Goal: Task Accomplishment & Management: Manage account settings

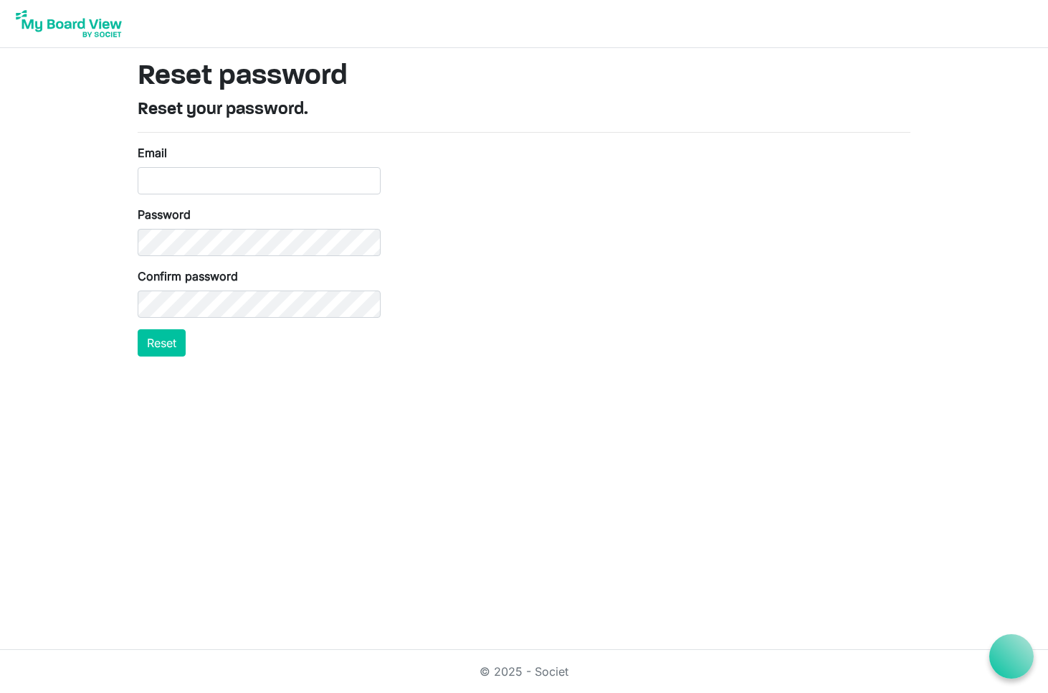
click at [299, 194] on form "Email Password Confirm password Reset" at bounding box center [259, 250] width 243 height 212
click at [301, 187] on input "Email" at bounding box center [259, 180] width 243 height 27
type input "[EMAIL_ADDRESS][DOMAIN_NAME]"
click at [174, 346] on button "Reset" at bounding box center [162, 342] width 48 height 27
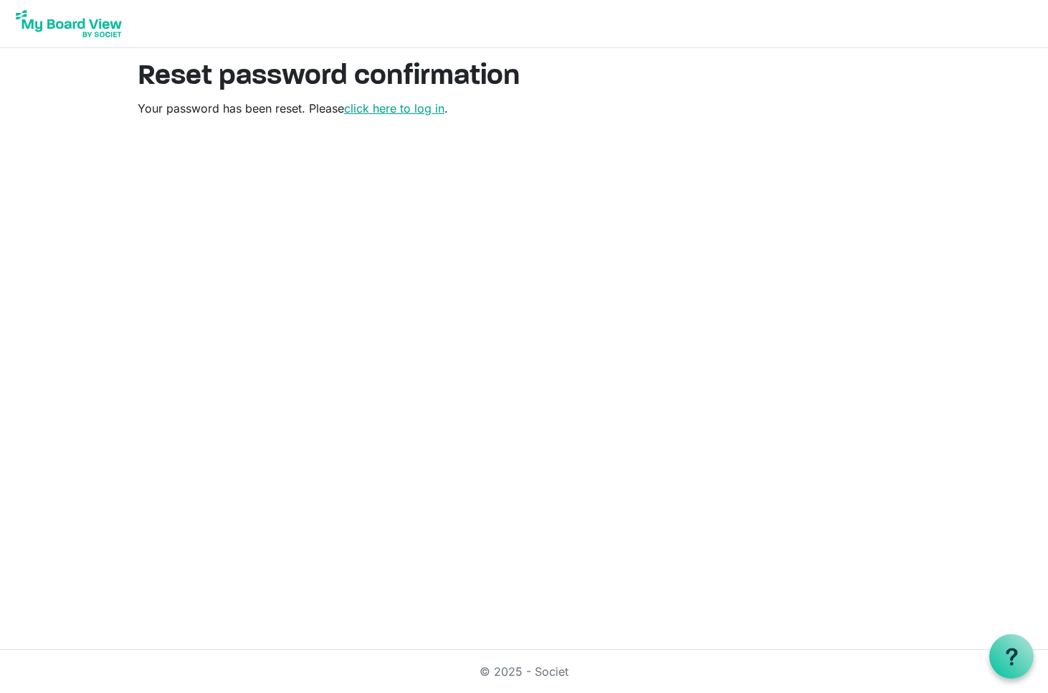
click at [422, 108] on link "click here to log in" at bounding box center [394, 108] width 100 height 14
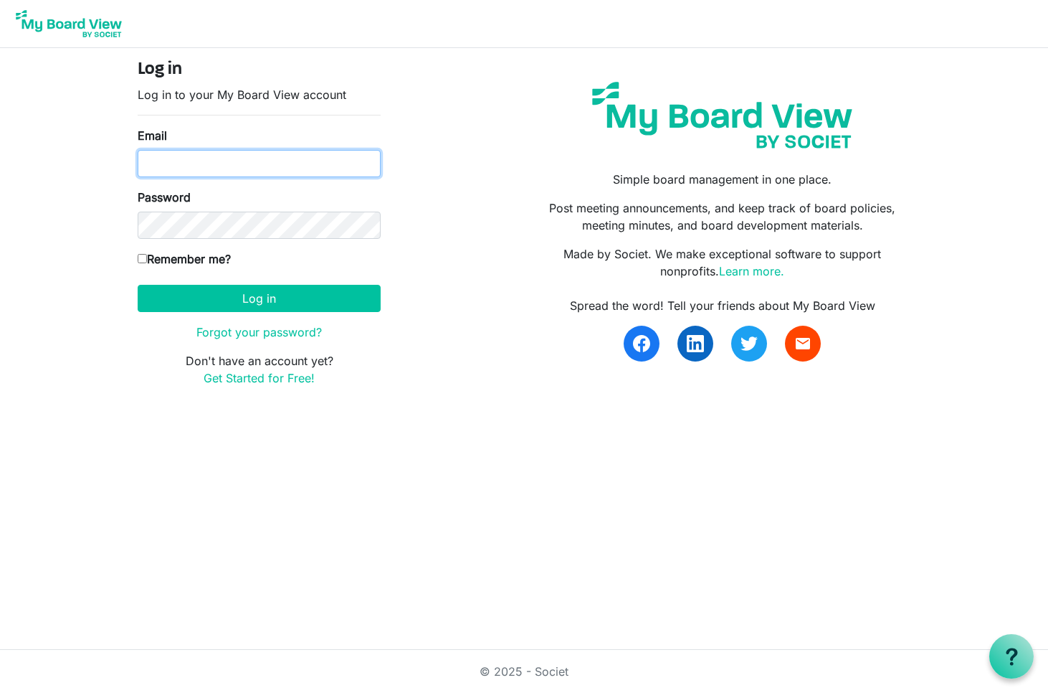
click at [338, 154] on input "Email" at bounding box center [259, 163] width 243 height 27
type input "[EMAIL_ADDRESS][DOMAIN_NAME]"
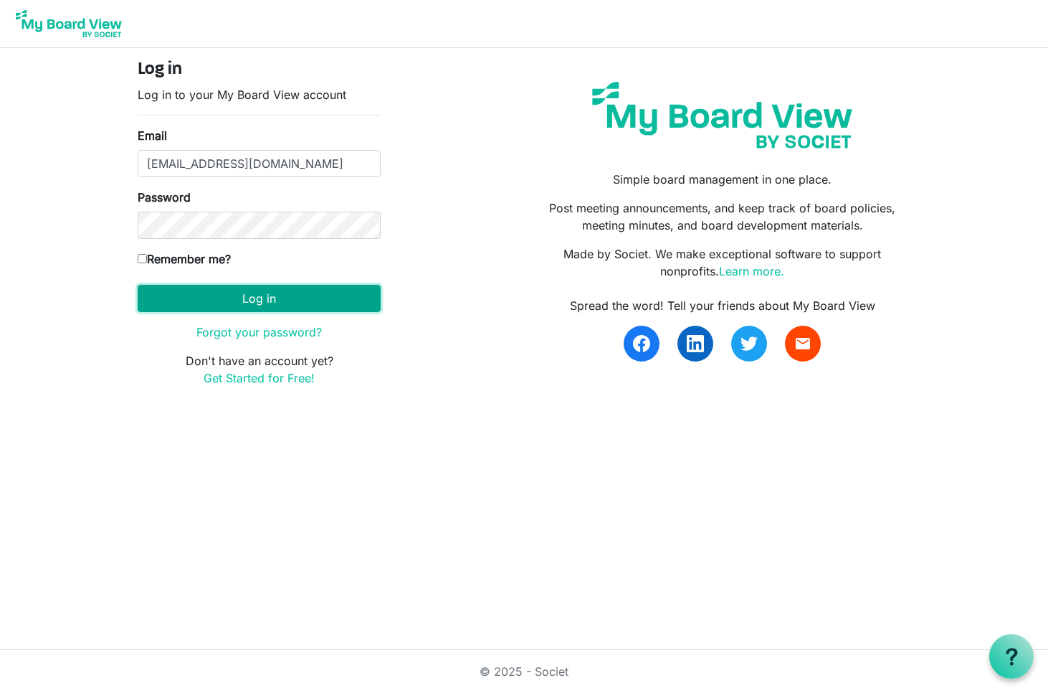
click at [288, 300] on button "Log in" at bounding box center [259, 298] width 243 height 27
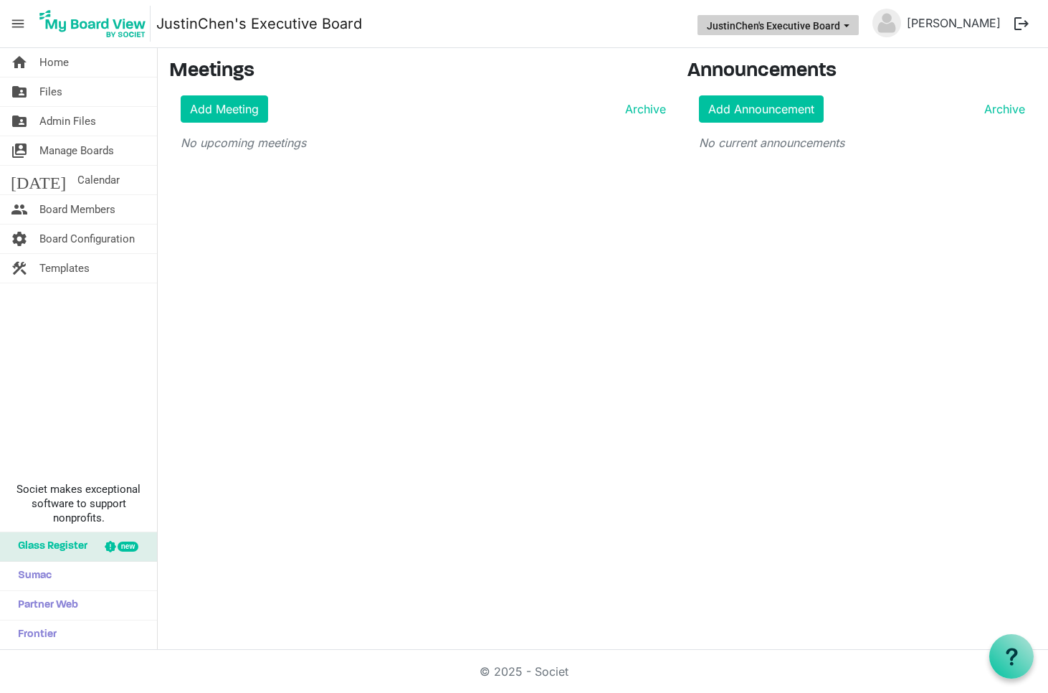
click at [851, 16] on button "JustinChen's Executive Board" at bounding box center [778, 25] width 161 height 20
click at [590, 263] on div "home Home folder_shared Files folder_shared Admin Files switch_account Manage B…" at bounding box center [524, 349] width 1048 height 602
click at [830, 32] on button "JustinChen's Executive Board" at bounding box center [778, 25] width 161 height 20
click at [55, 222] on span "Board Members" at bounding box center [77, 209] width 76 height 29
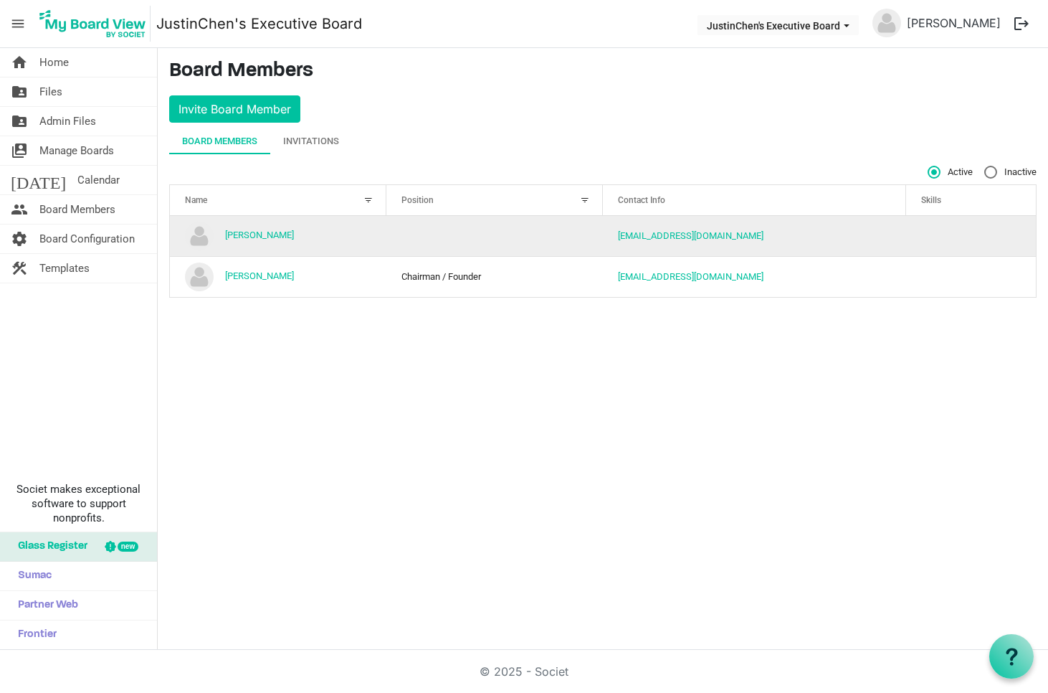
click at [357, 236] on td "[PERSON_NAME]" at bounding box center [278, 236] width 217 height 40
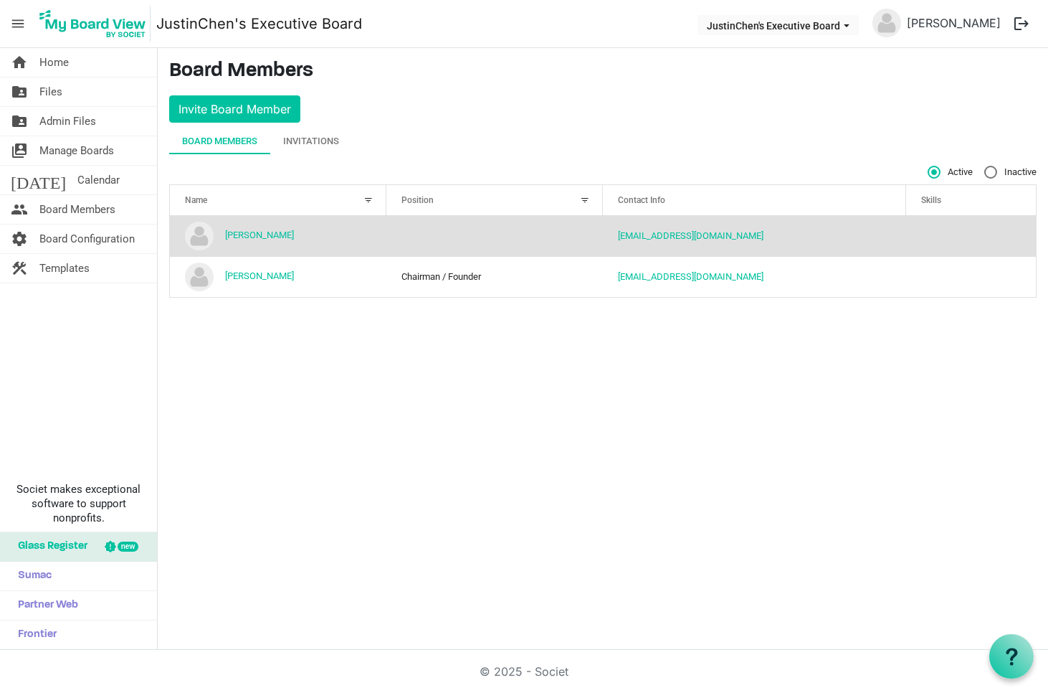
click at [479, 229] on td "column header Position" at bounding box center [495, 236] width 217 height 40
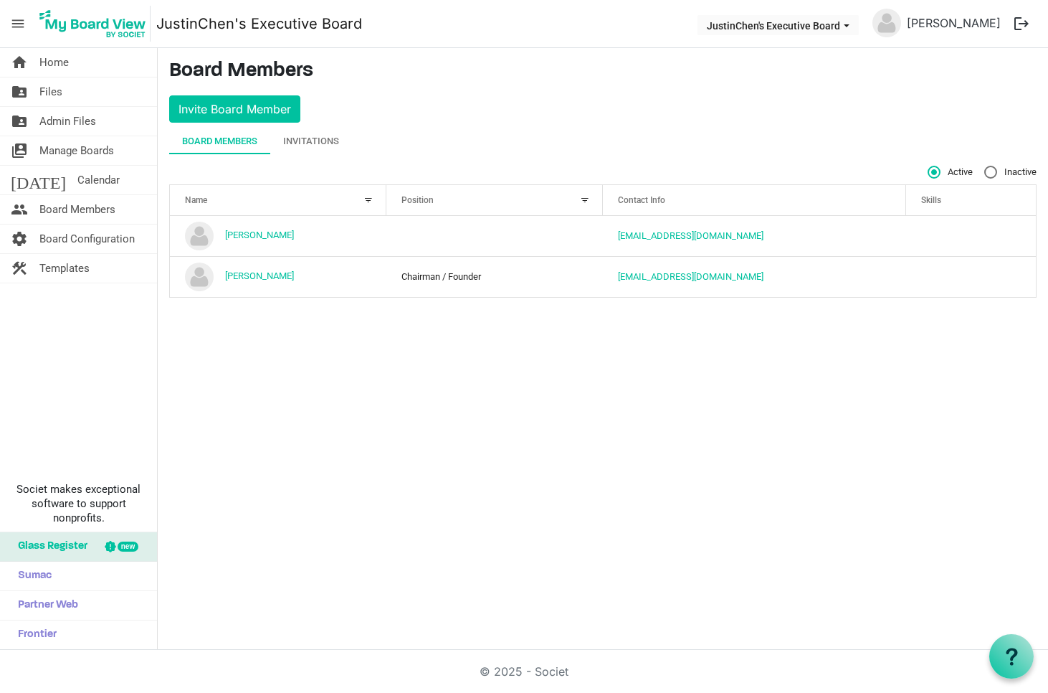
click at [493, 195] on div "Position" at bounding box center [487, 199] width 181 height 21
click at [318, 136] on div "Invitations" at bounding box center [311, 141] width 56 height 14
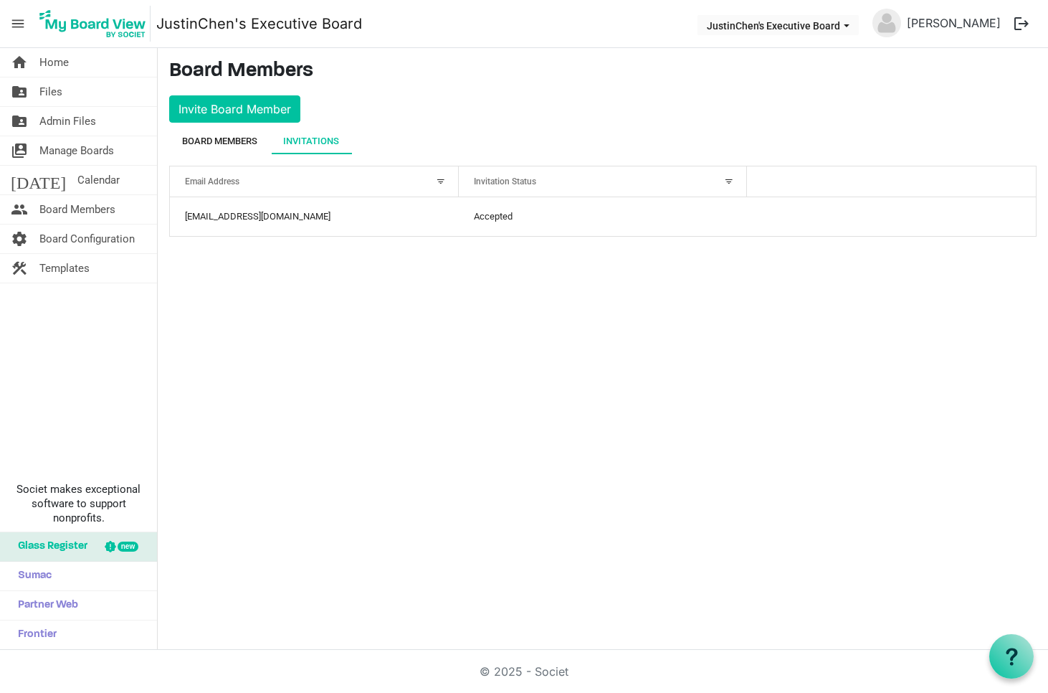
click at [188, 151] on div "Board Members" at bounding box center [219, 141] width 75 height 26
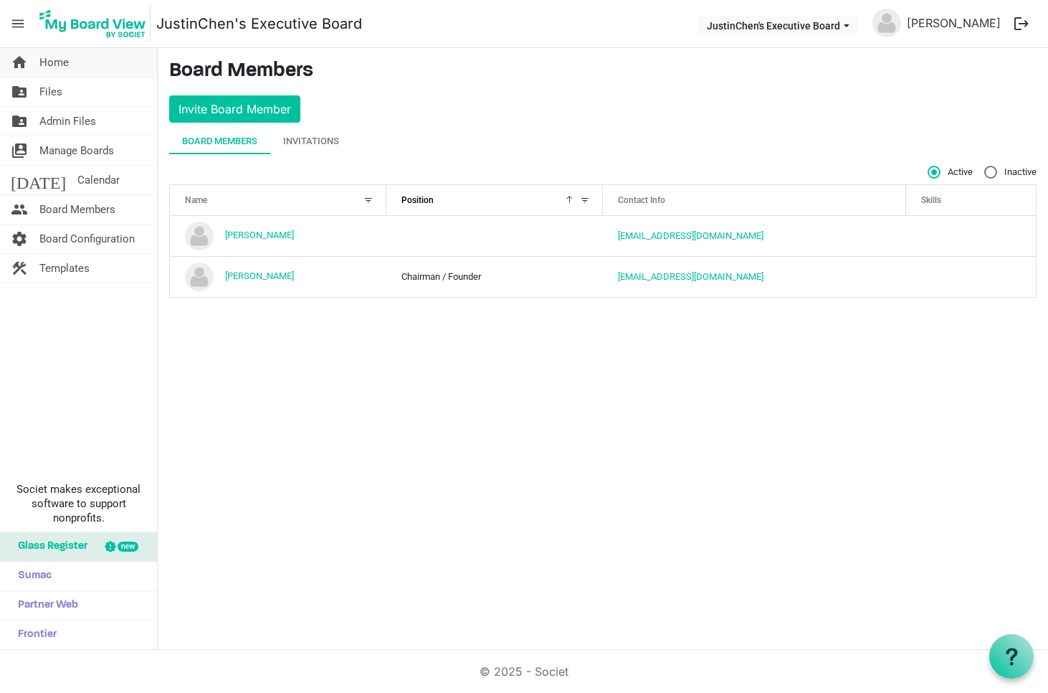
click at [32, 68] on link "home Home" at bounding box center [78, 62] width 157 height 29
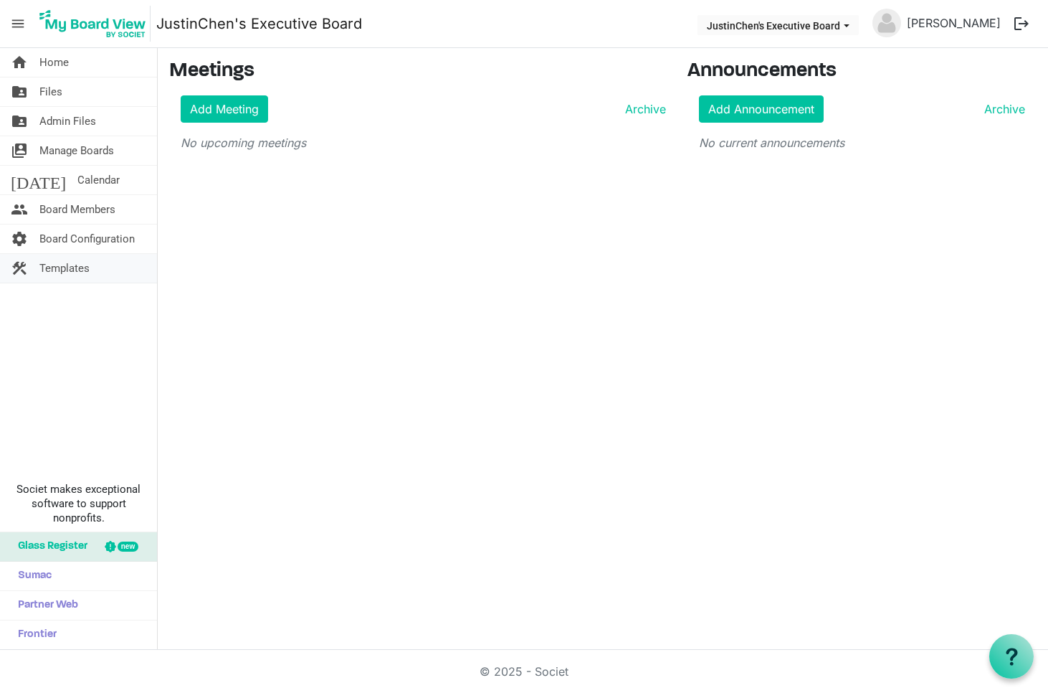
click at [100, 269] on link "construction Templates" at bounding box center [78, 268] width 157 height 29
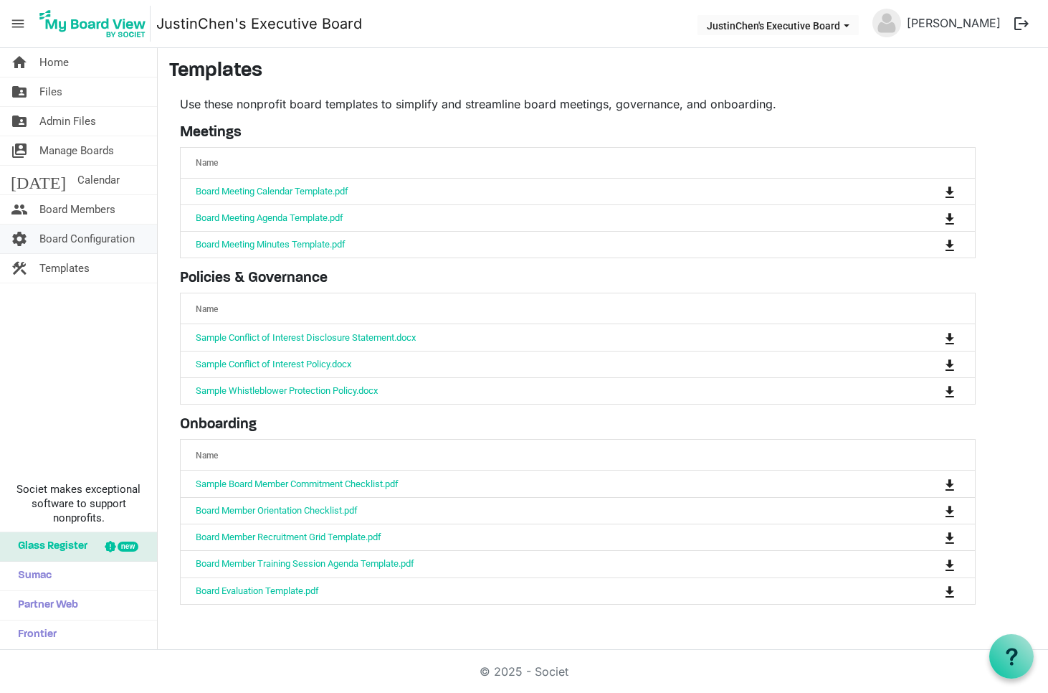
click at [100, 245] on span "Board Configuration" at bounding box center [86, 238] width 95 height 29
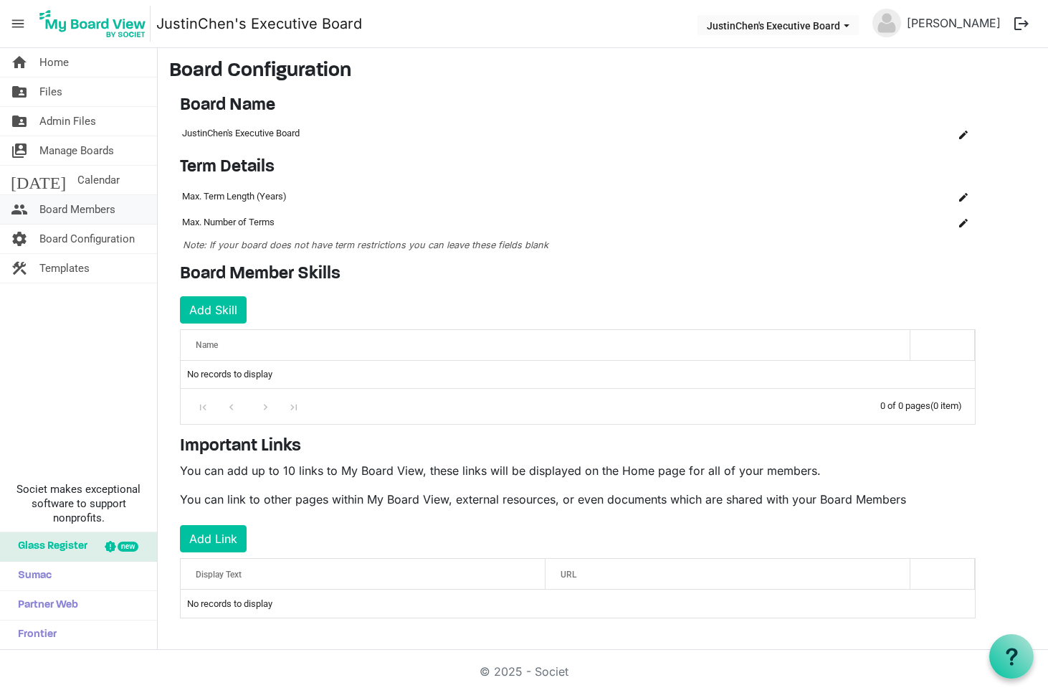
click at [99, 219] on span "Board Members" at bounding box center [77, 209] width 76 height 29
click at [1030, 24] on button "logout" at bounding box center [1022, 24] width 30 height 30
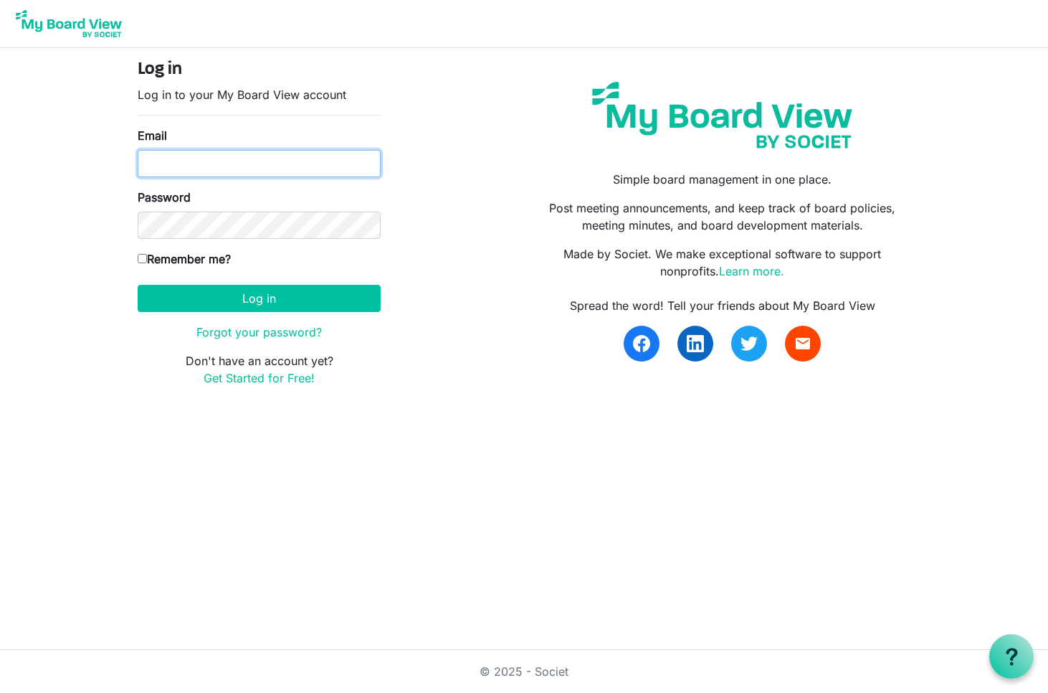
click at [309, 173] on input "Email" at bounding box center [259, 163] width 243 height 27
type input "[EMAIL_ADDRESS][DOMAIN_NAME]"
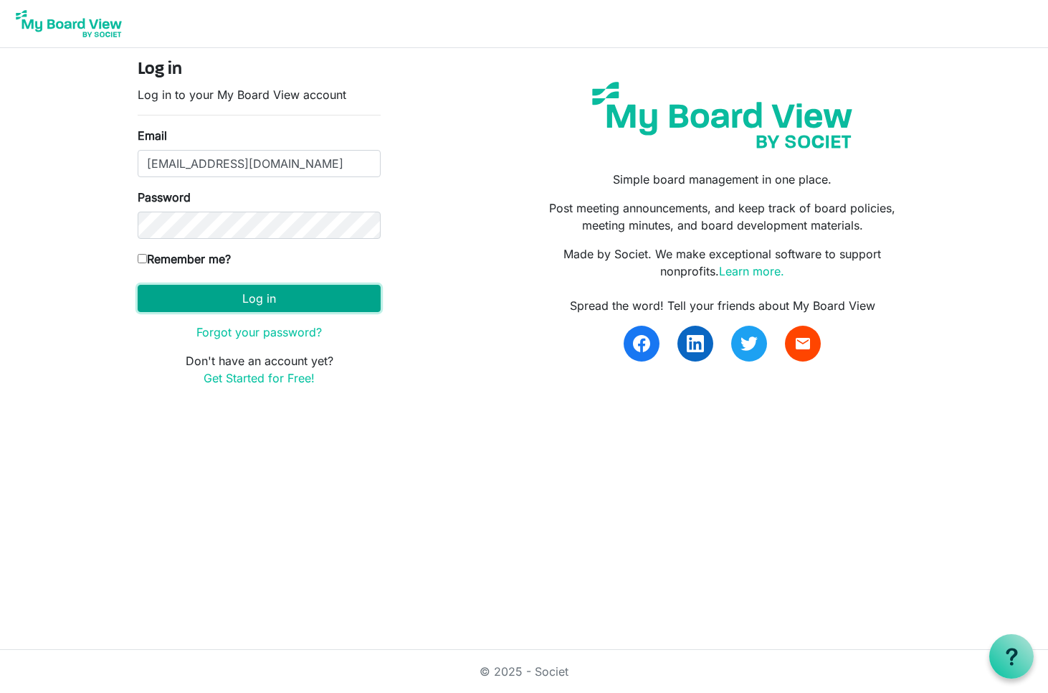
click at [269, 306] on button "Log in" at bounding box center [259, 298] width 243 height 27
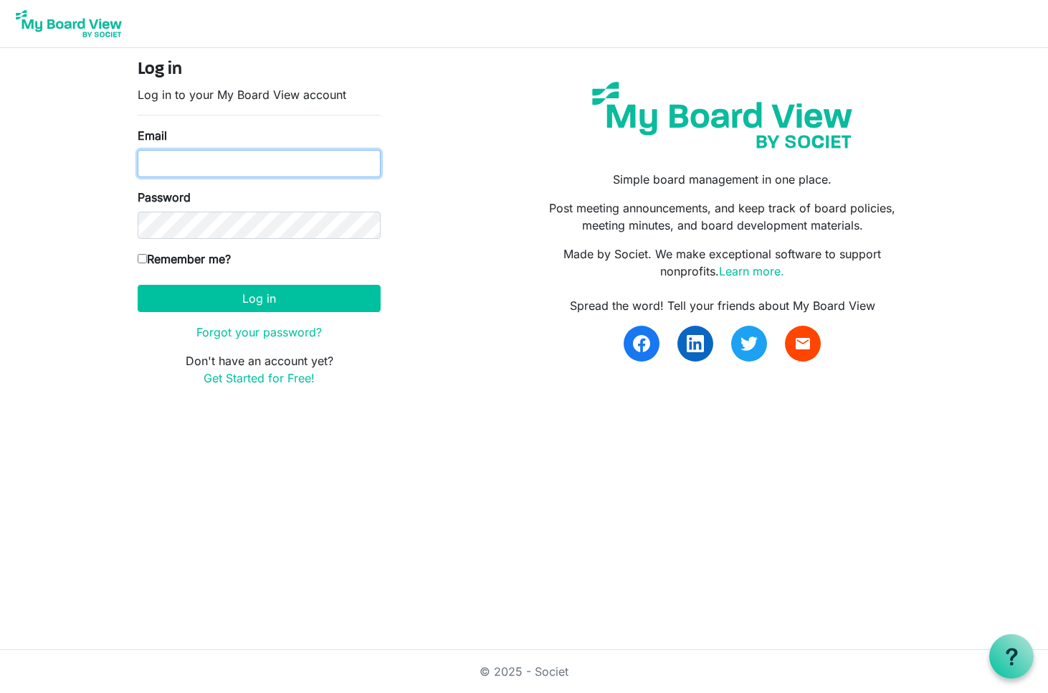
click at [291, 151] on input "Email" at bounding box center [259, 163] width 243 height 27
type input "[EMAIL_ADDRESS][DOMAIN_NAME]"
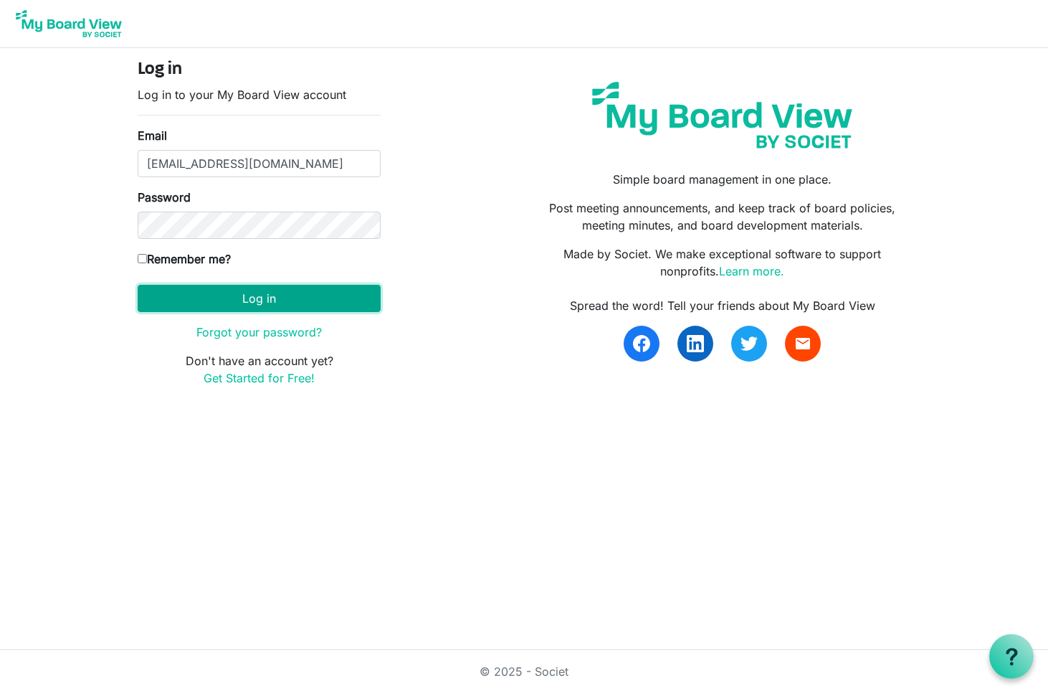
click at [191, 289] on button "Log in" at bounding box center [259, 298] width 243 height 27
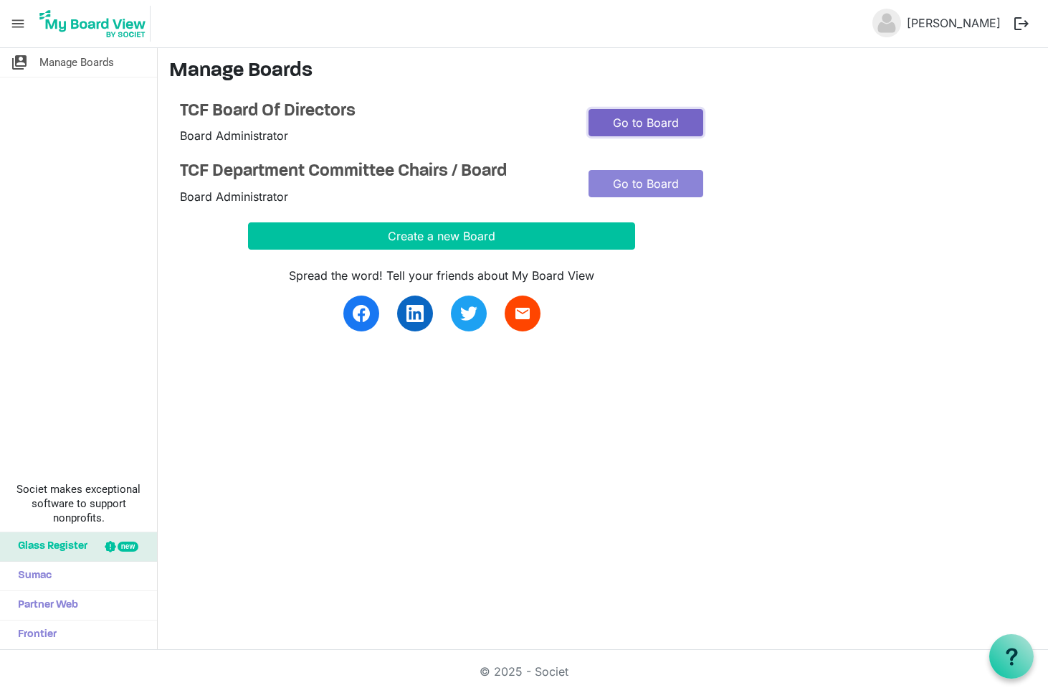
click at [638, 131] on link "Go to Board" at bounding box center [646, 122] width 115 height 27
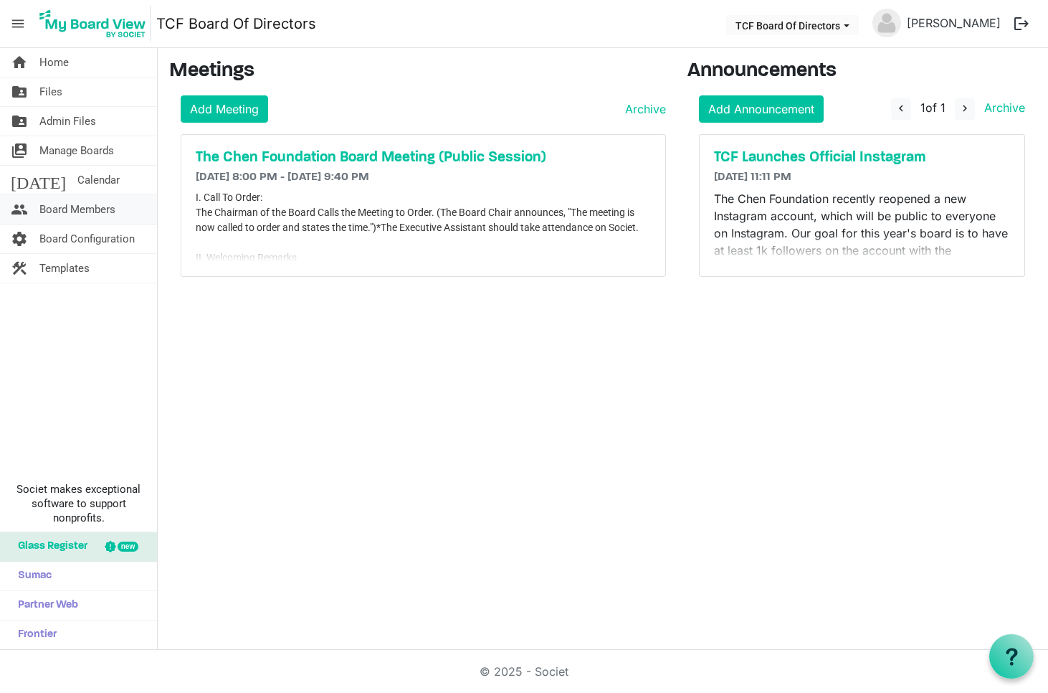
click at [95, 210] on span "Board Members" at bounding box center [77, 209] width 76 height 29
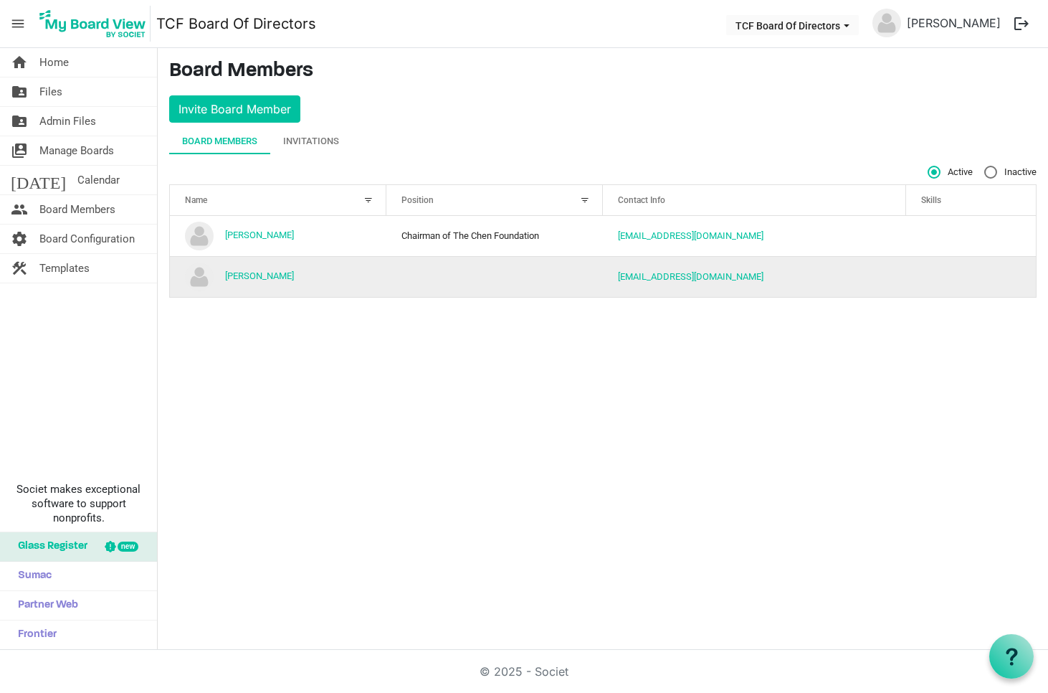
click at [828, 280] on td "[EMAIL_ADDRESS][DOMAIN_NAME]" at bounding box center [754, 276] width 303 height 41
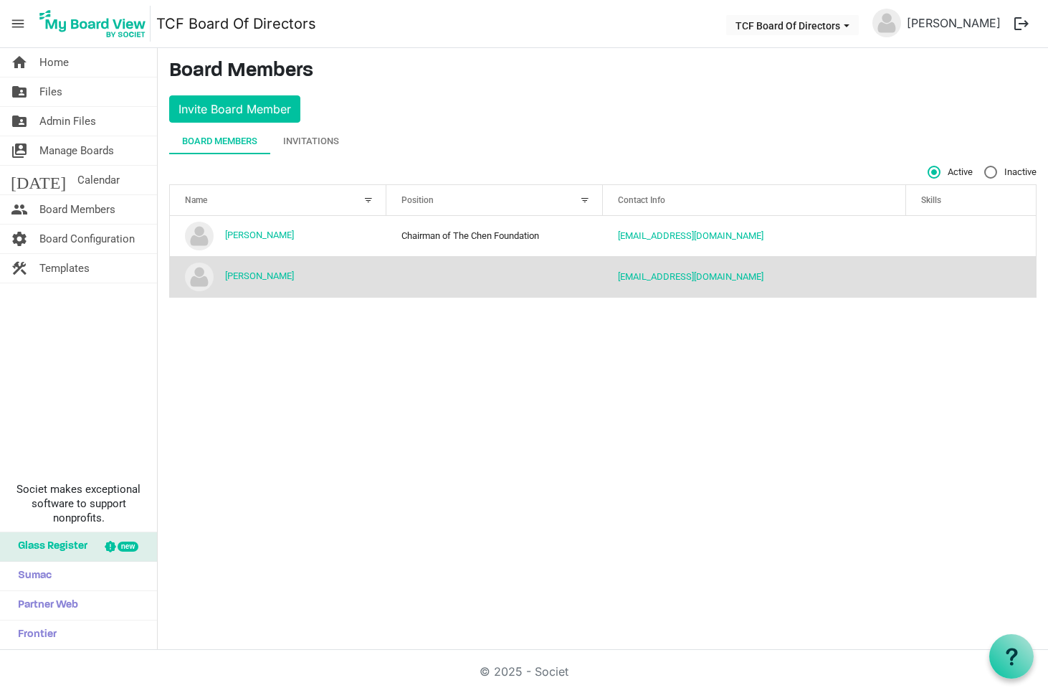
click at [225, 270] on td "[PERSON_NAME]" at bounding box center [278, 276] width 217 height 41
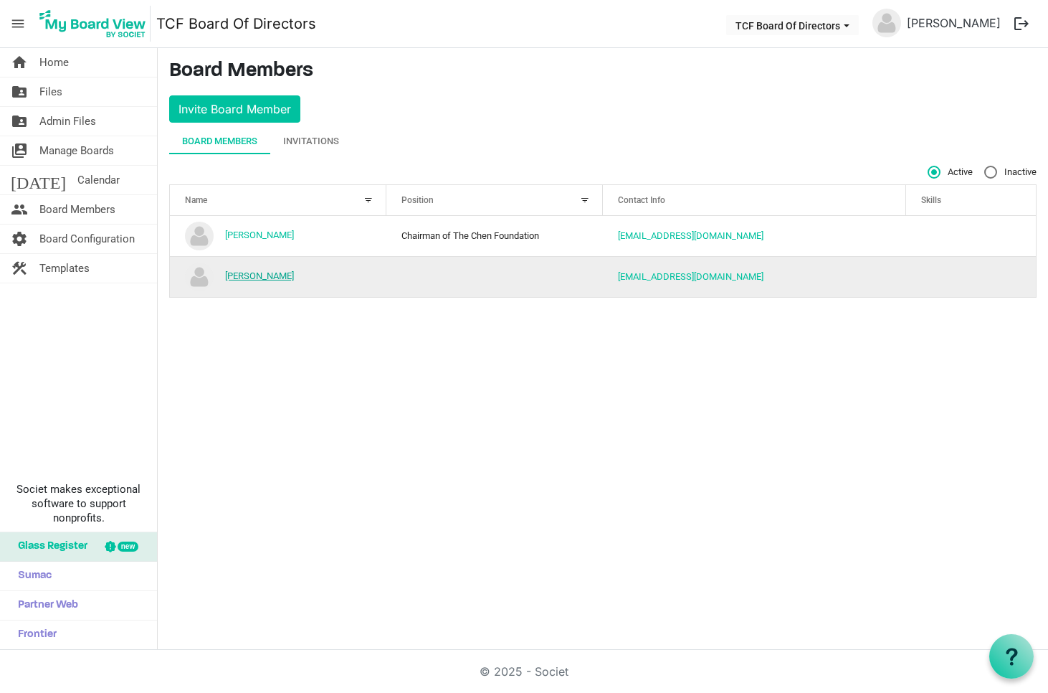
click at [235, 274] on link "[PERSON_NAME]" at bounding box center [259, 275] width 69 height 11
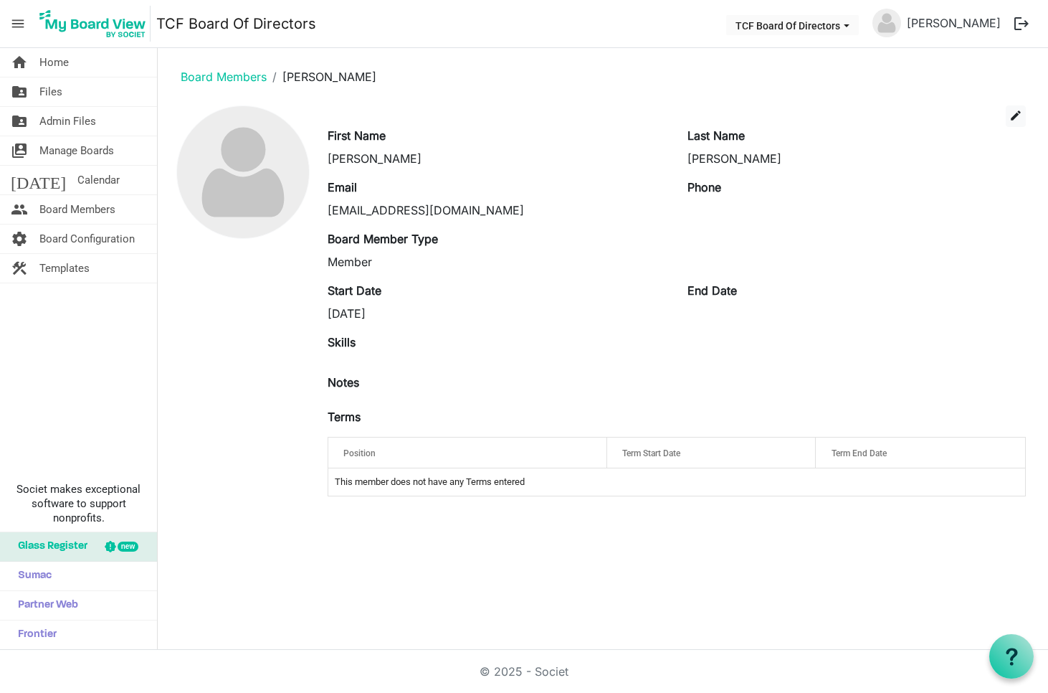
click at [1028, 115] on div "edit" at bounding box center [677, 116] width 720 height 22
click at [1022, 114] on span "edit" at bounding box center [1016, 115] width 13 height 13
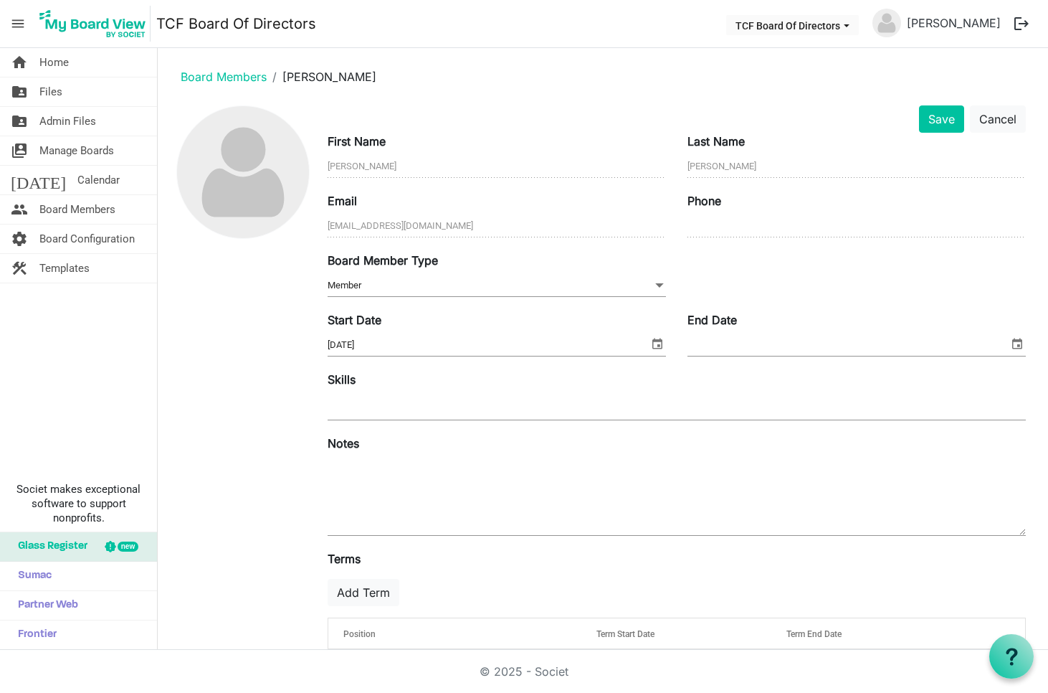
click at [455, 300] on div "Board Member Type Member Member" at bounding box center [677, 282] width 720 height 60
click at [463, 285] on span "Member Member" at bounding box center [497, 286] width 338 height 22
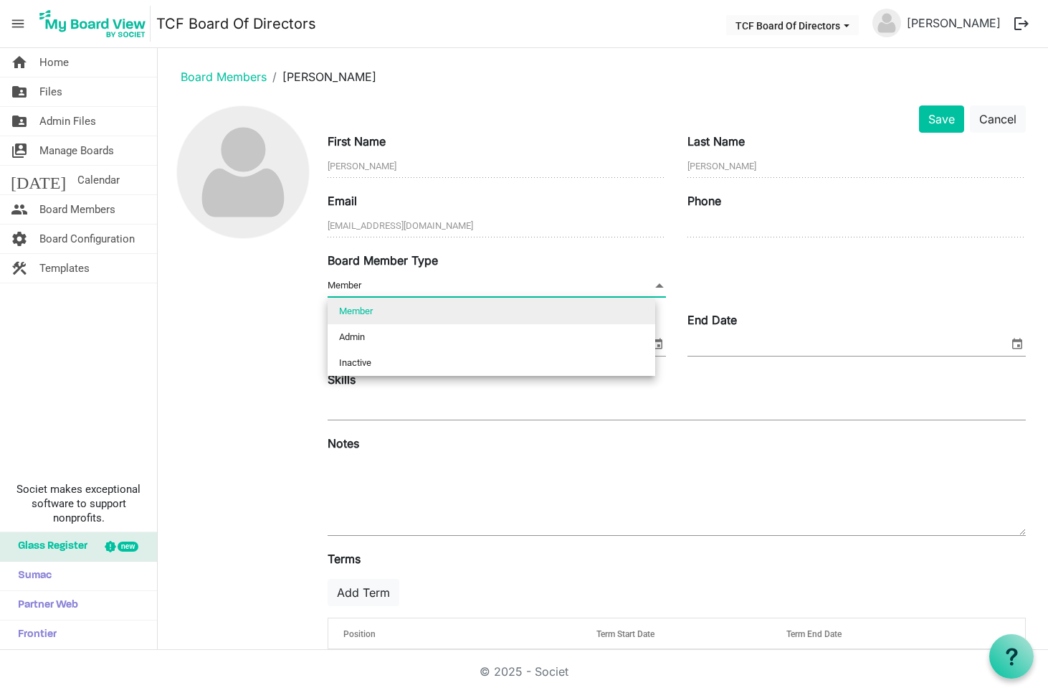
click at [381, 313] on li "Member" at bounding box center [492, 311] width 328 height 26
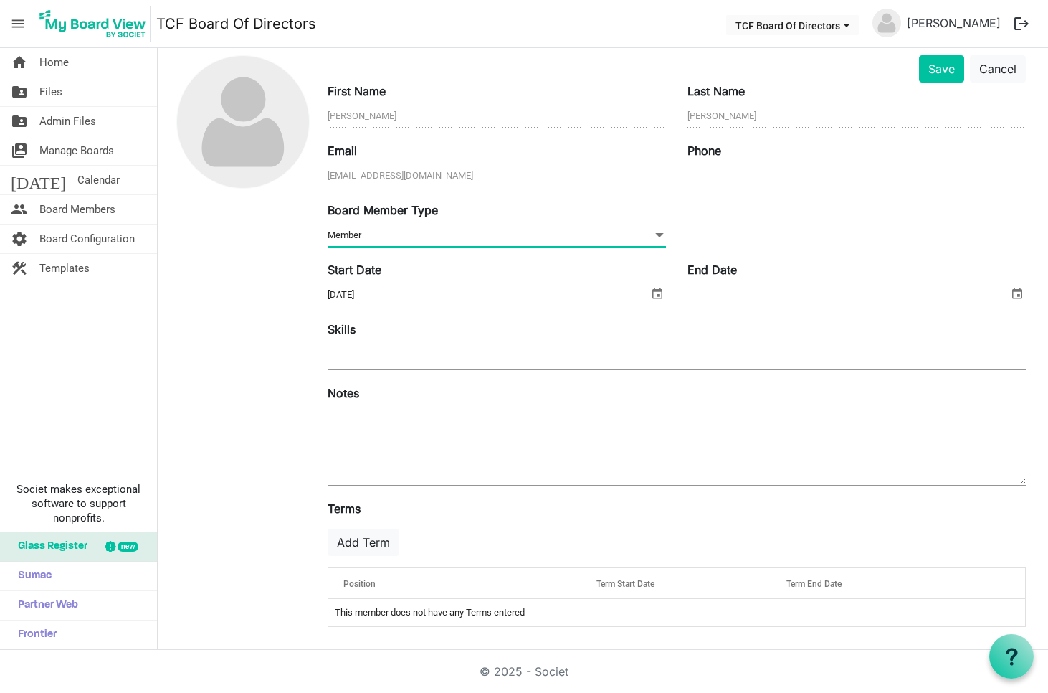
scroll to position [47, 0]
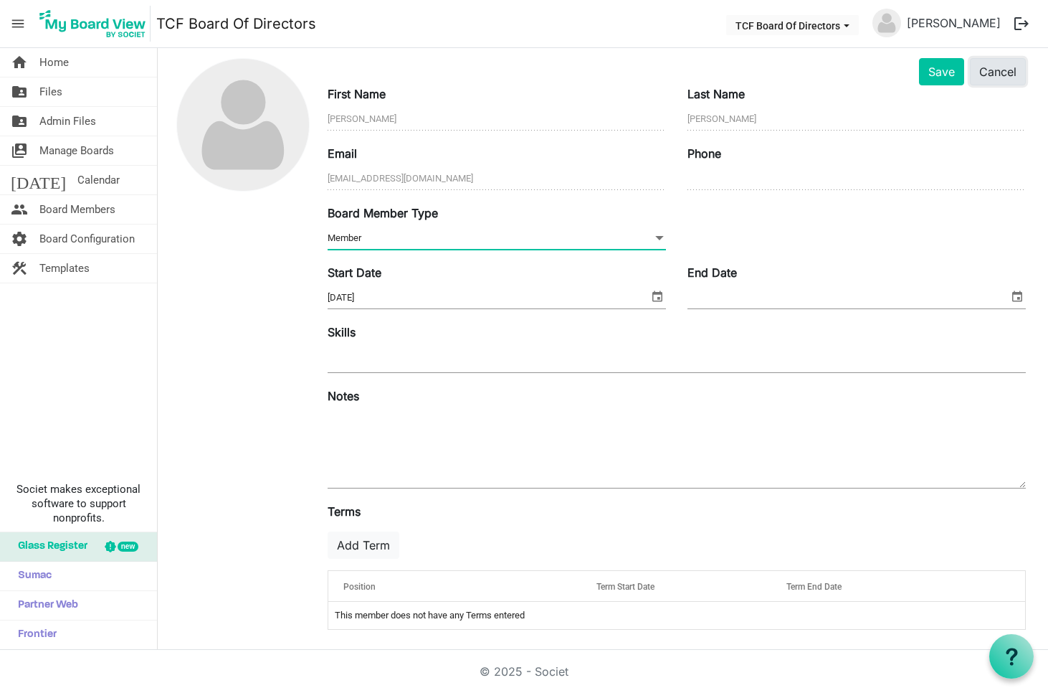
click at [972, 66] on button "Cancel" at bounding box center [998, 71] width 56 height 27
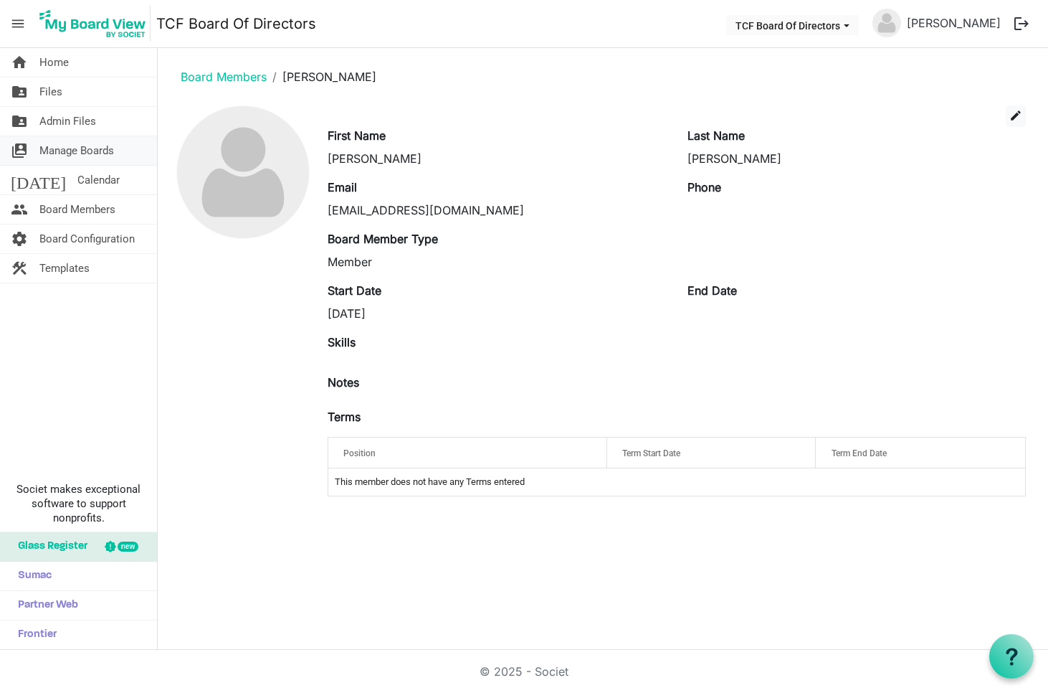
click at [124, 158] on link "switch_account Manage Boards" at bounding box center [78, 150] width 157 height 29
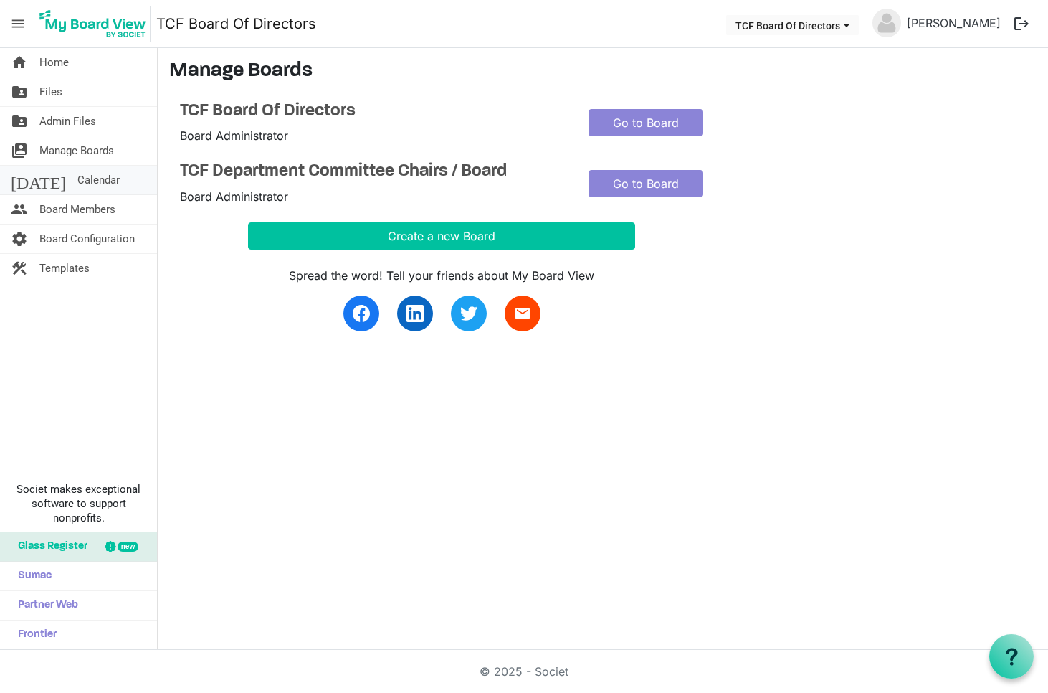
click at [28, 175] on link "[DATE] Calendar" at bounding box center [78, 180] width 157 height 29
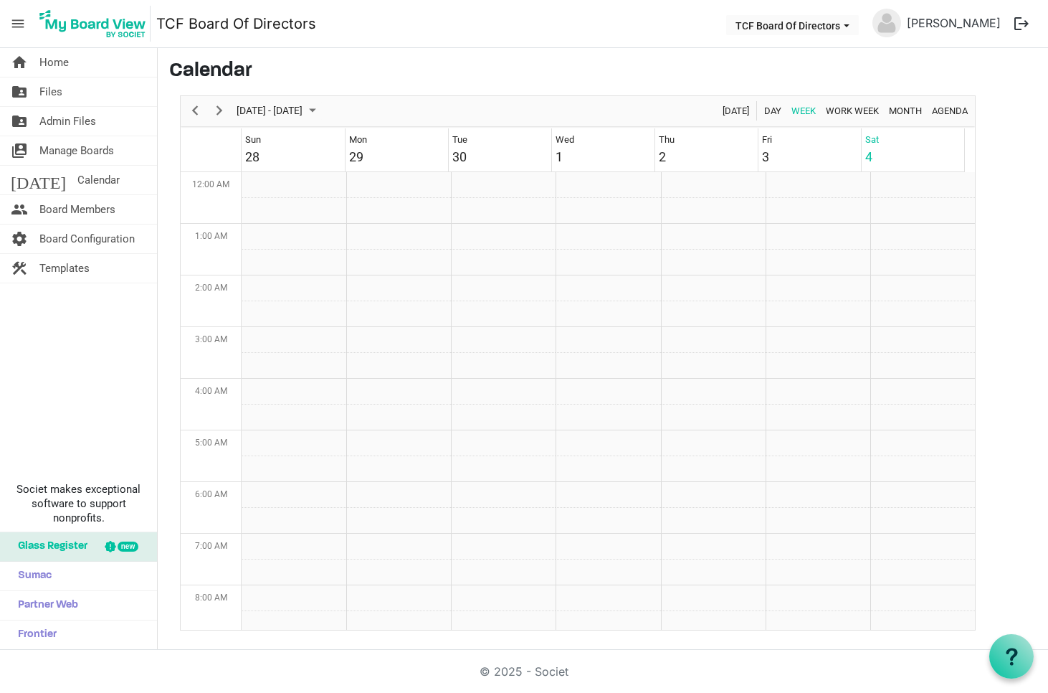
scroll to position [465, 0]
click at [1015, 23] on button "logout" at bounding box center [1022, 24] width 30 height 30
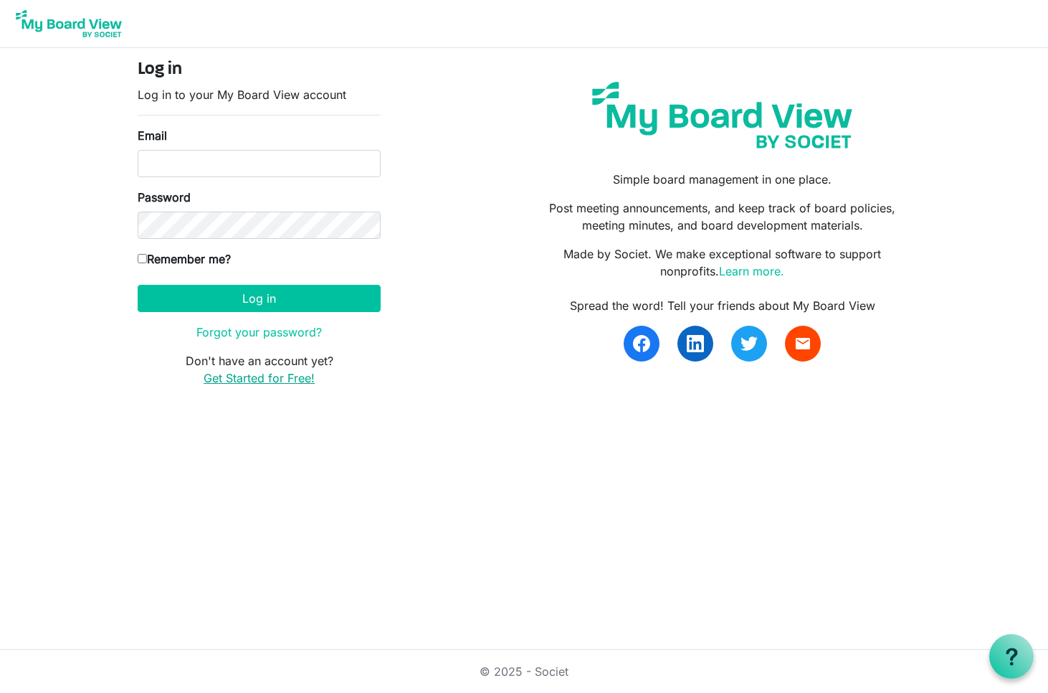
click at [285, 374] on link "Get Started for Free!" at bounding box center [259, 378] width 111 height 14
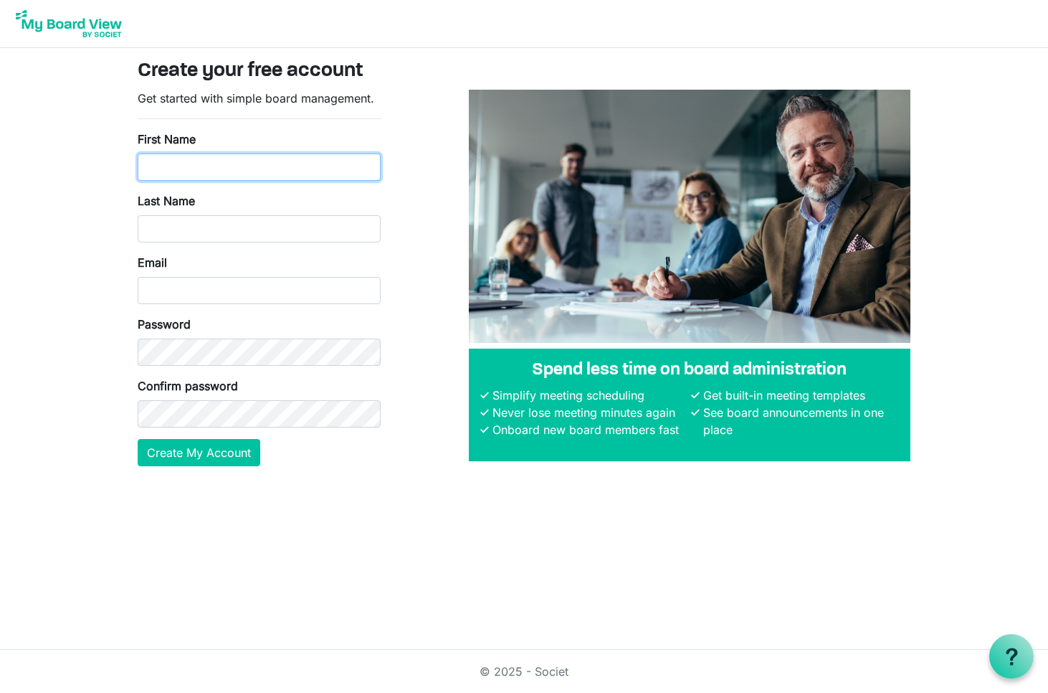
click at [285, 165] on input "First Name" at bounding box center [259, 166] width 243 height 27
type input "[PERSON_NAME]"
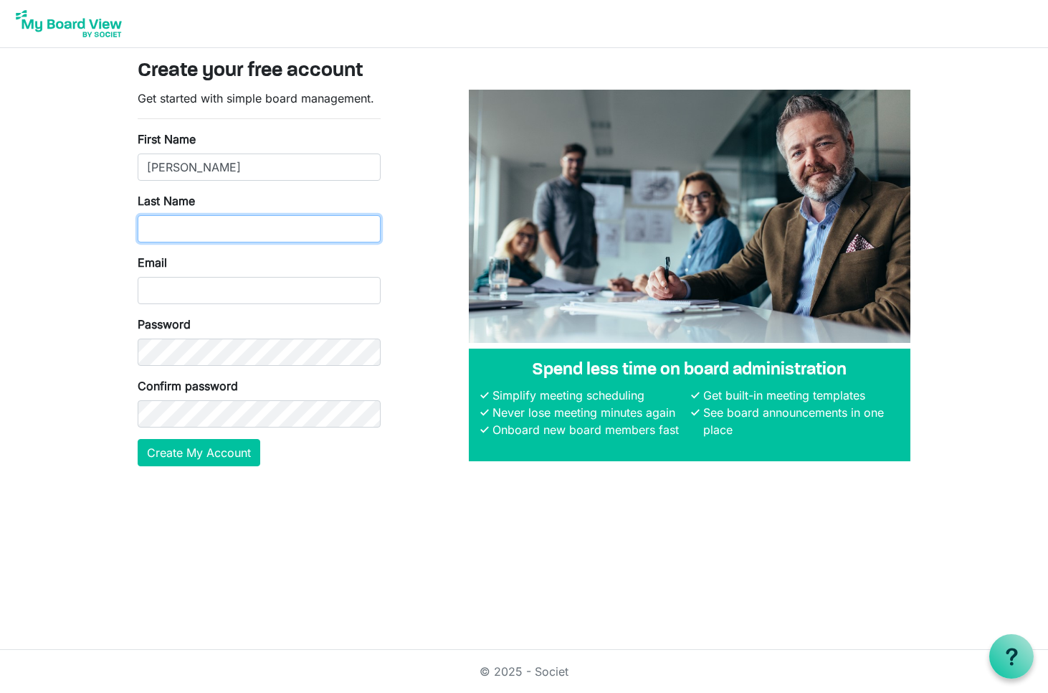
click at [340, 229] on input "Last Name" at bounding box center [259, 228] width 243 height 27
type input "C"
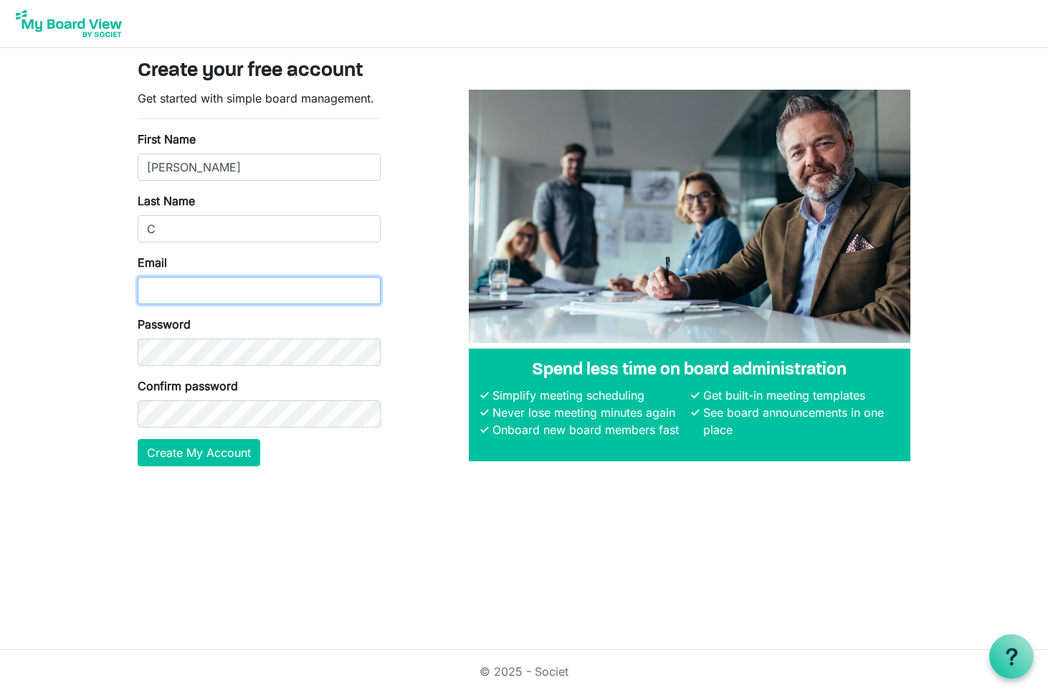
click at [301, 300] on input "Email" at bounding box center [259, 290] width 243 height 27
type input "chenjustin.cfboardoffice@gmail.com"
click at [227, 460] on button "Create My Account" at bounding box center [199, 452] width 123 height 27
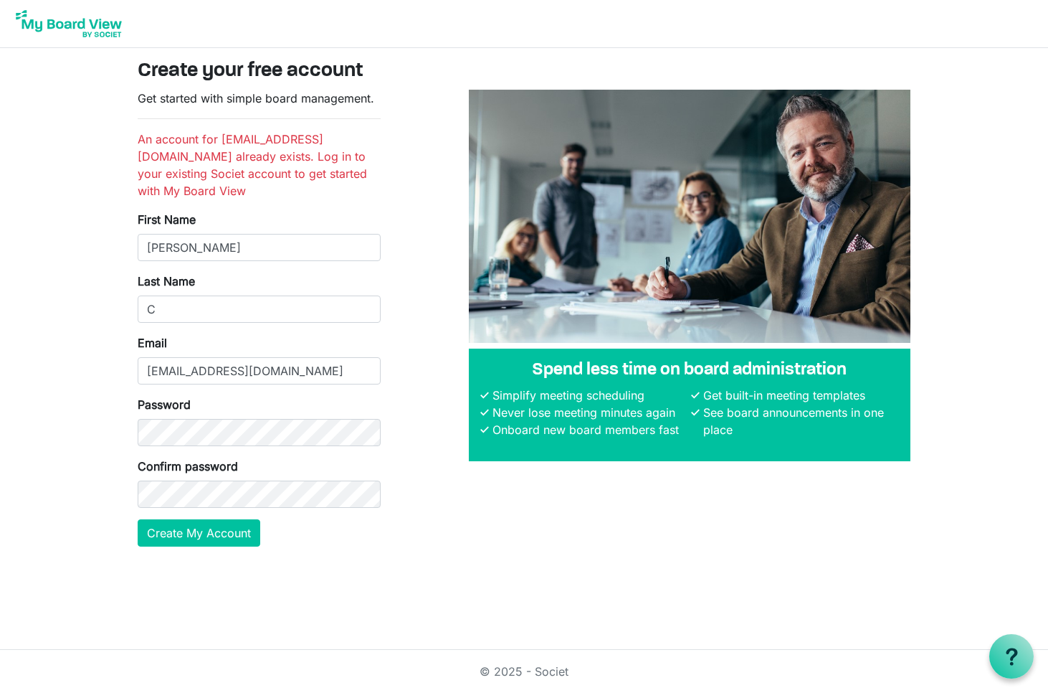
click at [90, 33] on img at bounding box center [68, 24] width 115 height 36
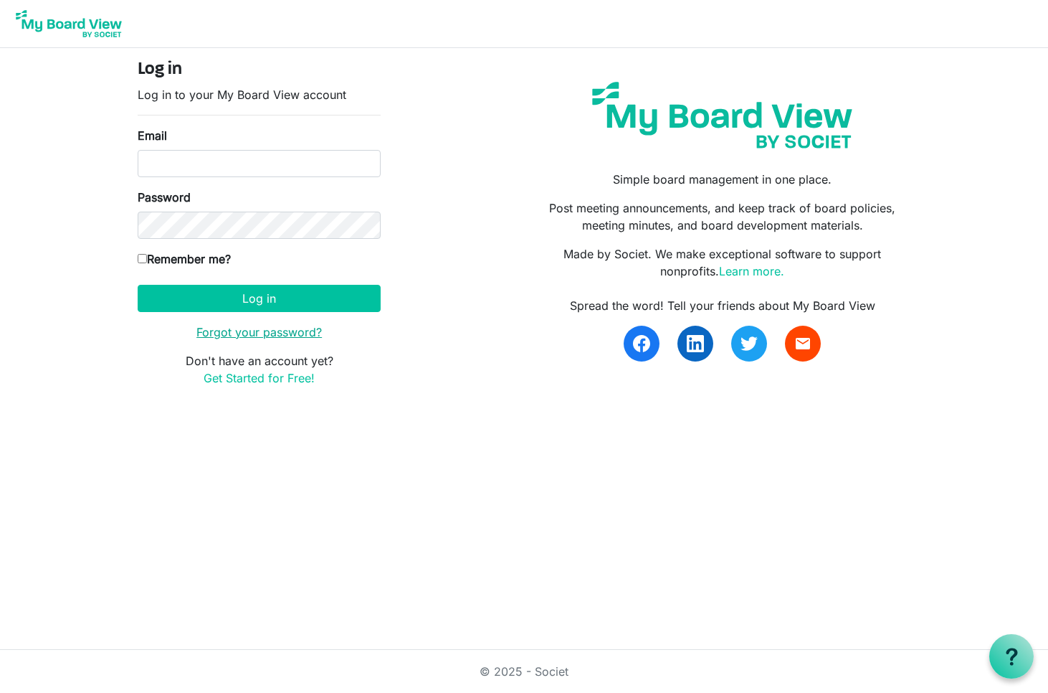
click at [262, 332] on link "Forgot your password?" at bounding box center [260, 332] width 126 height 14
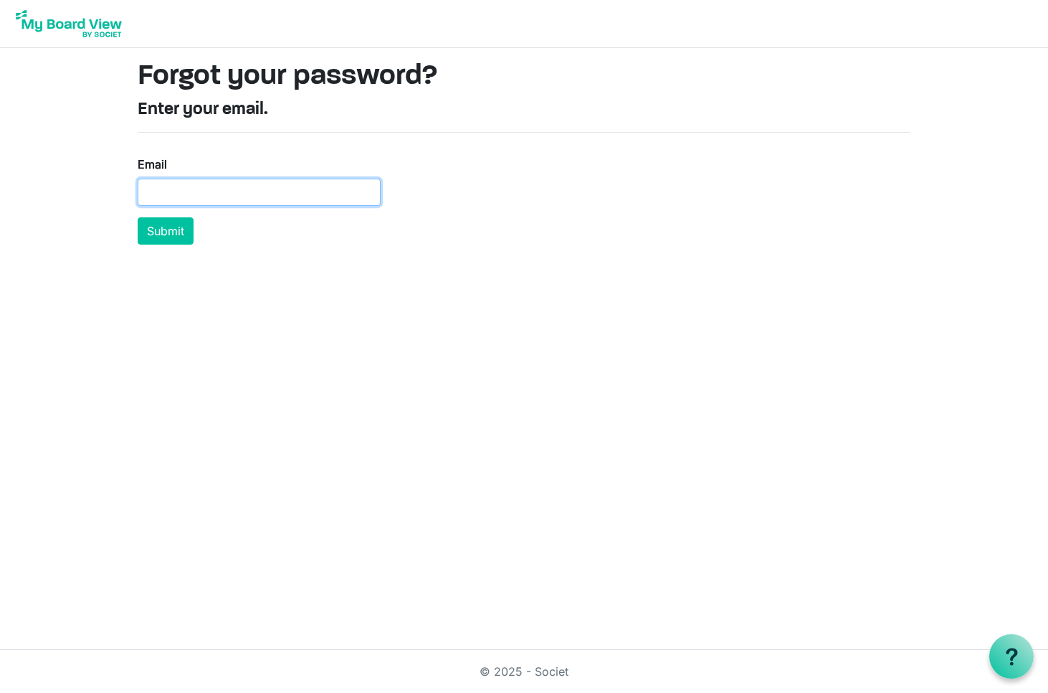
click at [281, 204] on input "Email" at bounding box center [259, 192] width 243 height 27
paste input "5opReyawl+iP"
click at [322, 194] on input "5opReyawl+iP" at bounding box center [259, 192] width 243 height 27
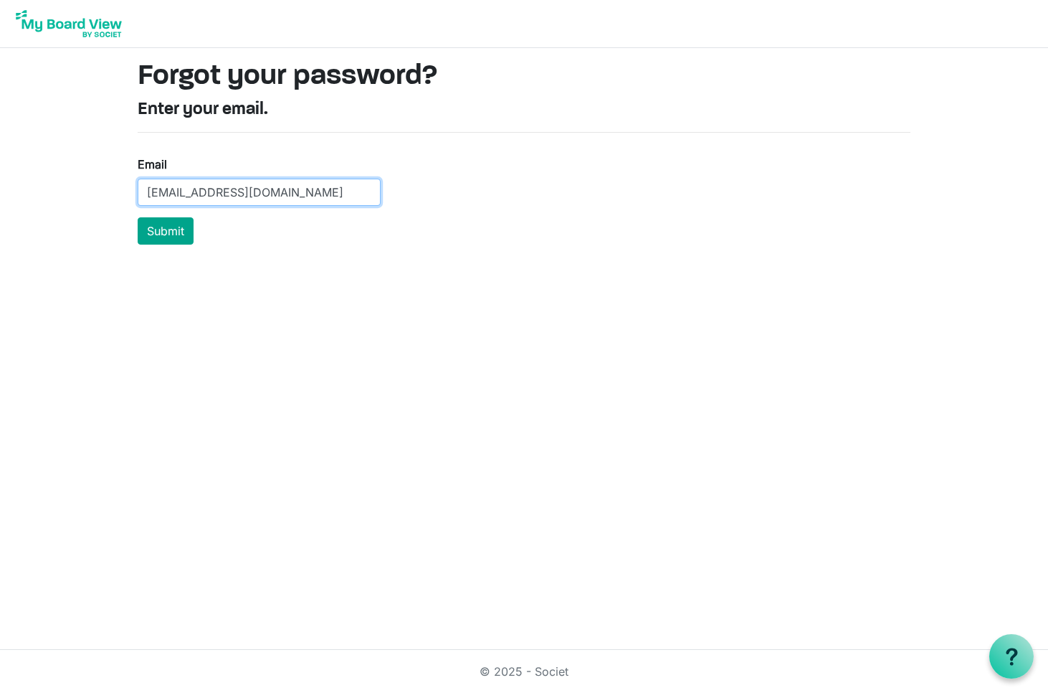
type input "chenjustin.cfboardoffice@gmail.com"
click at [169, 237] on button "Submit" at bounding box center [166, 230] width 56 height 27
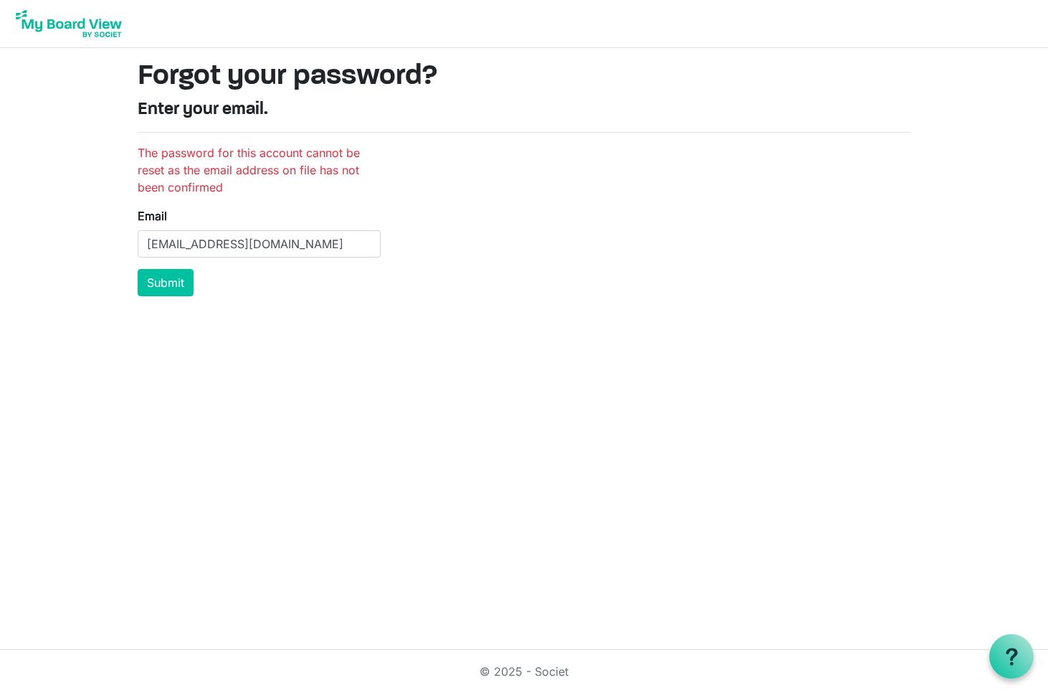
click at [67, 29] on img at bounding box center [68, 24] width 115 height 36
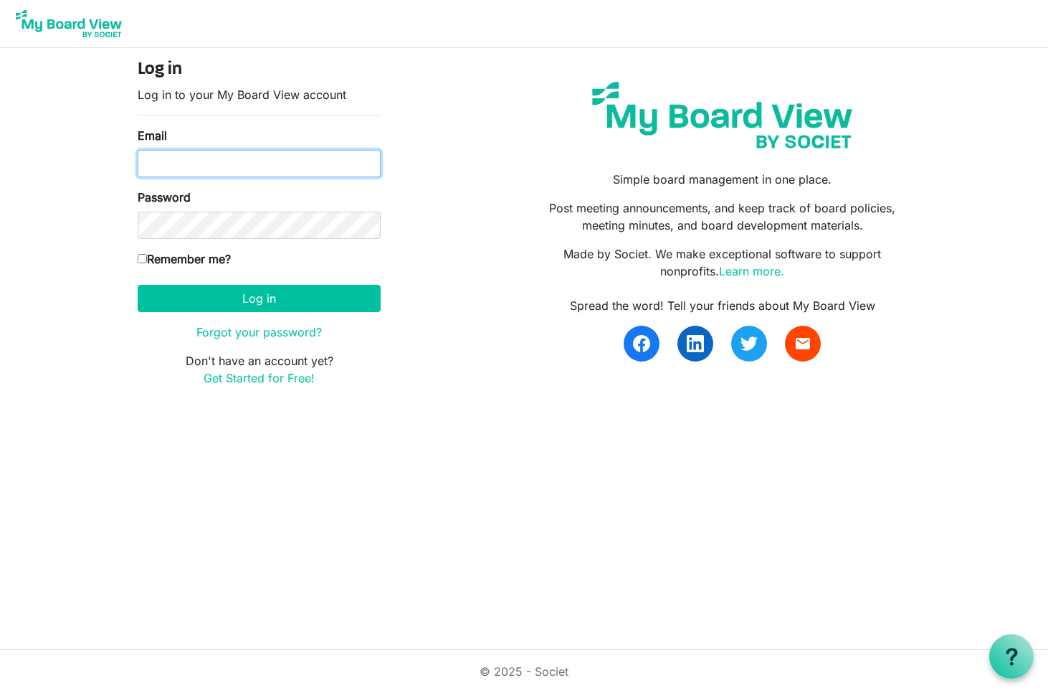
click at [284, 169] on input "Email" at bounding box center [259, 163] width 243 height 27
